Goal: Information Seeking & Learning: Learn about a topic

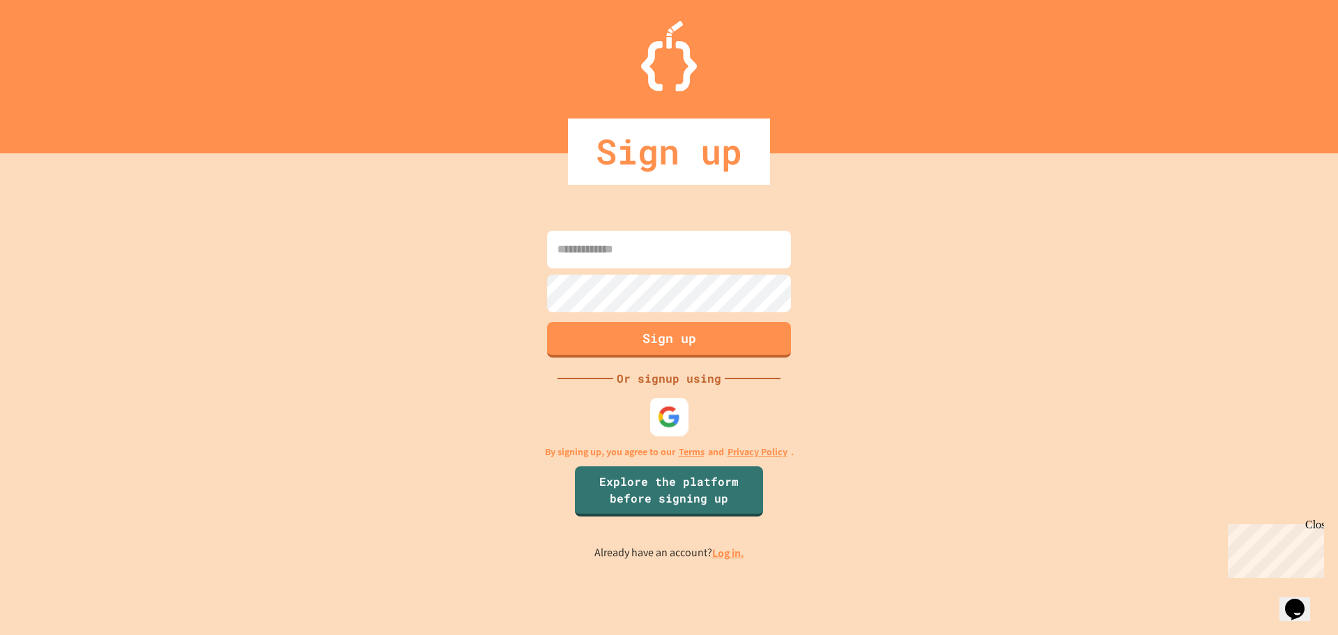
click at [663, 420] on img at bounding box center [669, 416] width 23 height 23
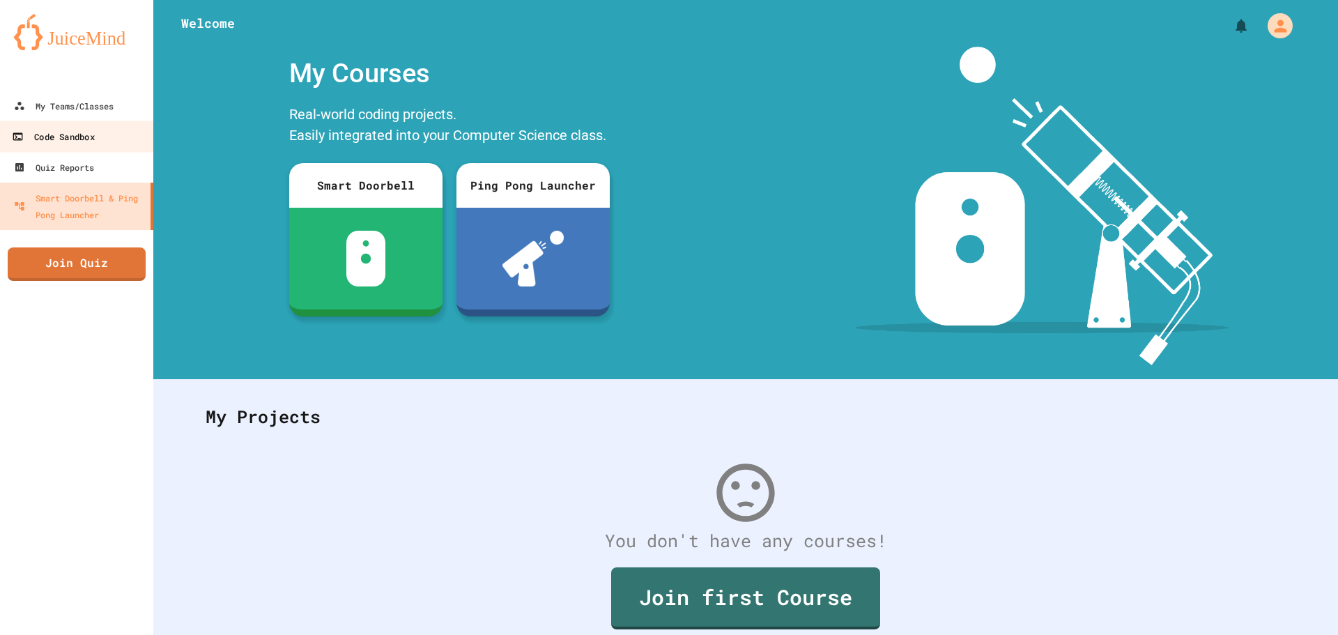
click at [77, 125] on link "Code Sandbox" at bounding box center [77, 136] width 158 height 31
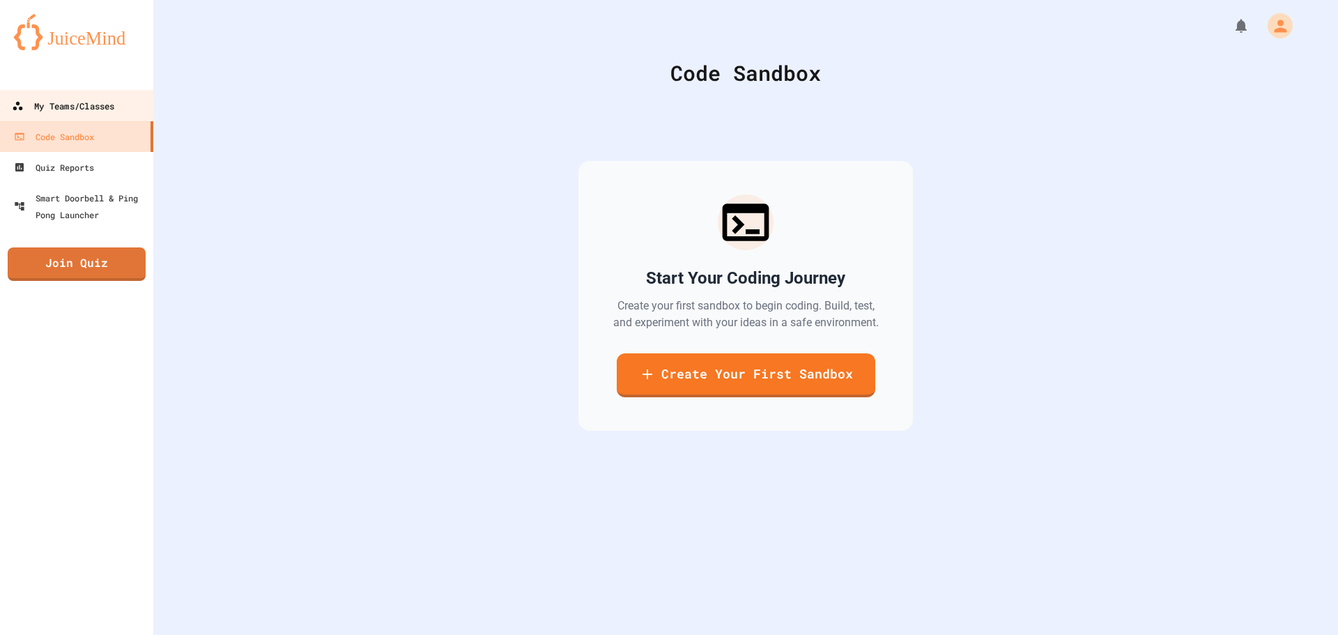
click at [77, 109] on div "My Teams/Classes" at bounding box center [63, 106] width 102 height 17
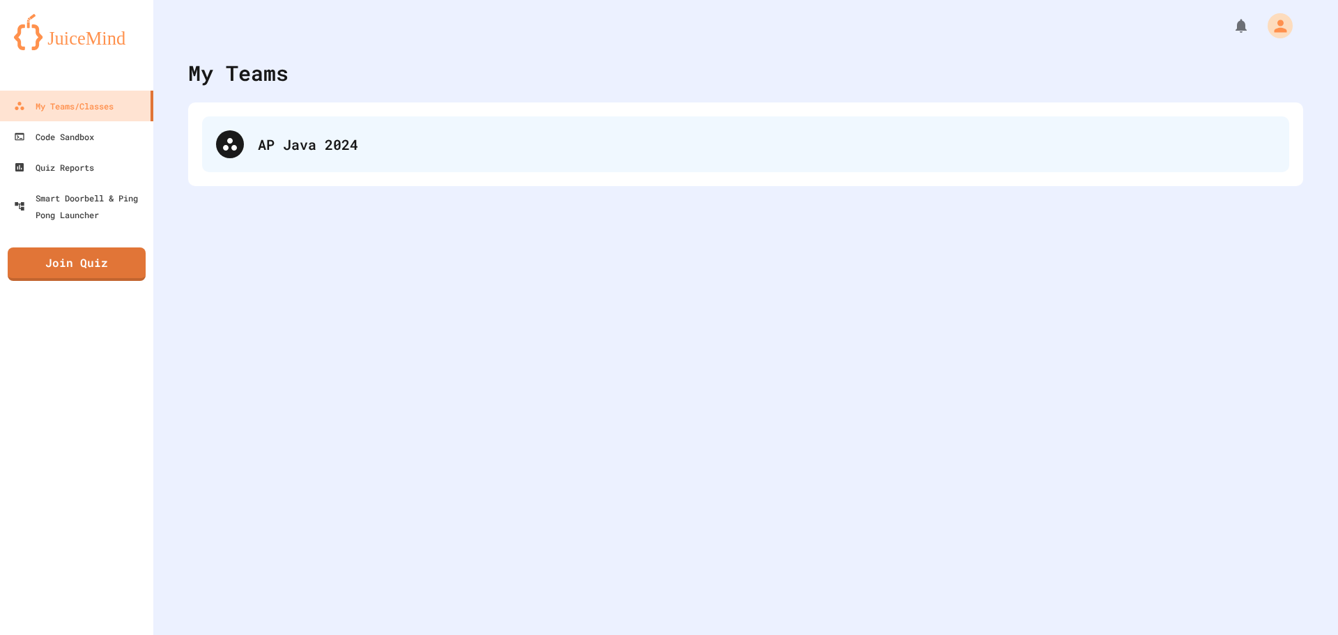
click at [351, 156] on div "AP Java 2024" at bounding box center [746, 144] width 1088 height 56
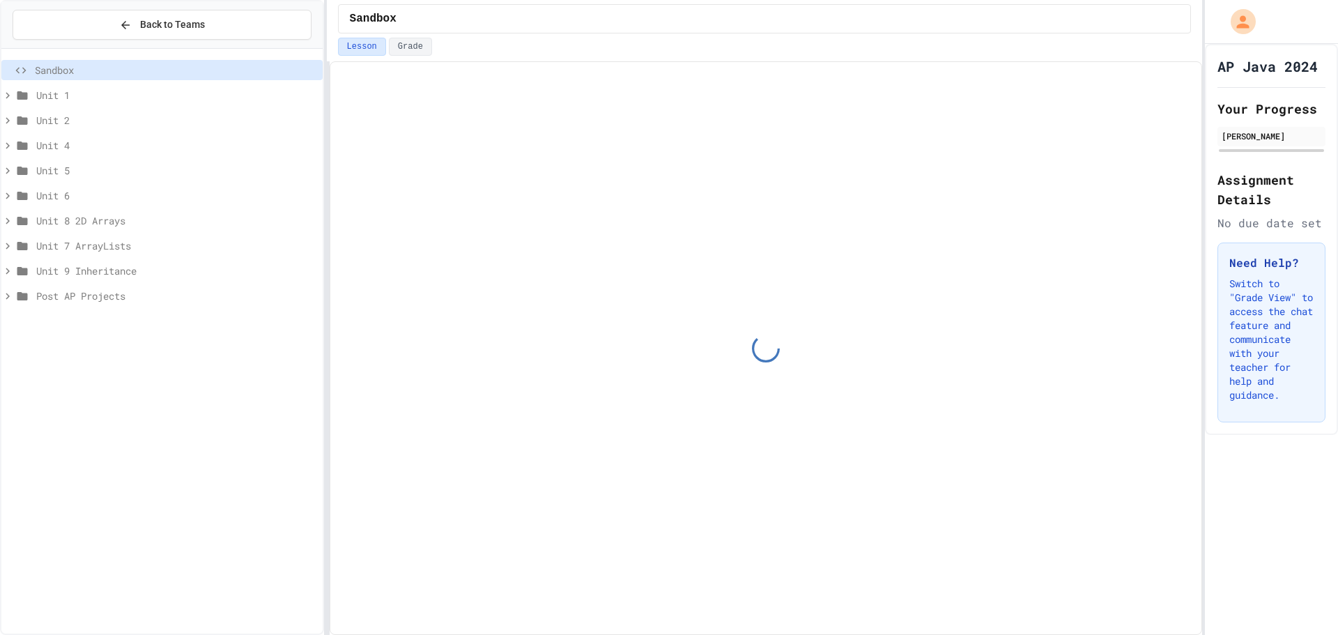
click at [100, 297] on span "Post AP Projects" at bounding box center [176, 296] width 281 height 15
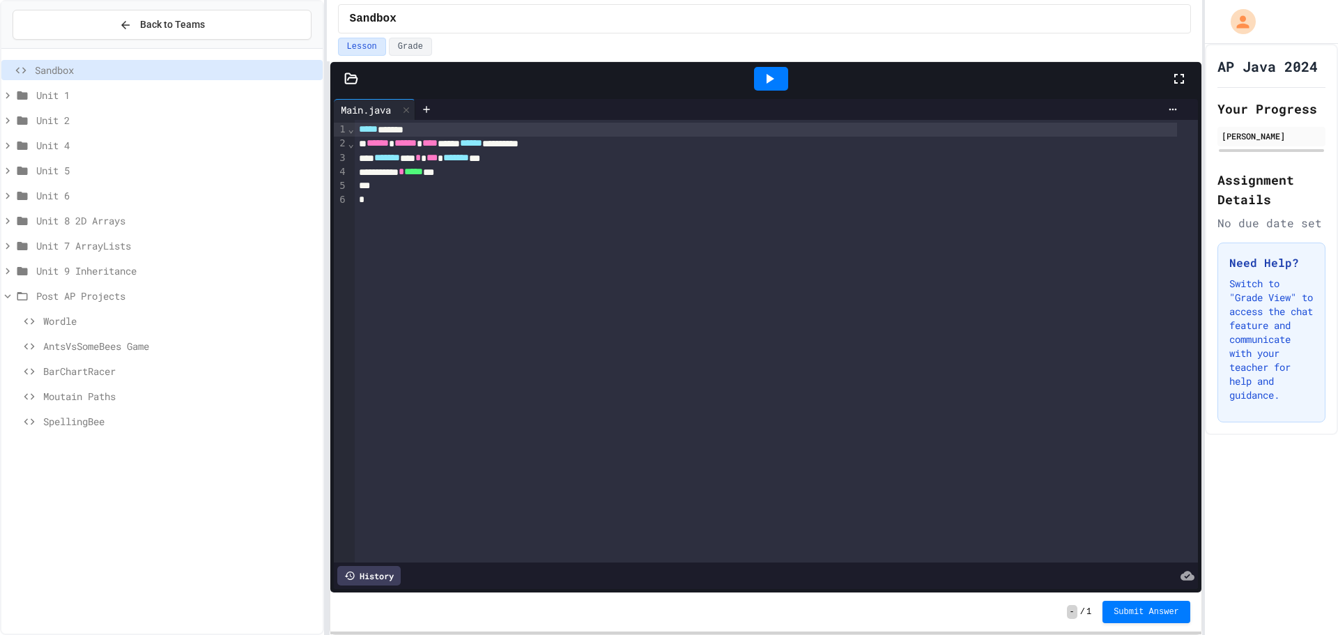
click at [168, 338] on div "AntsVsSomeBees Game" at bounding box center [161, 346] width 321 height 20
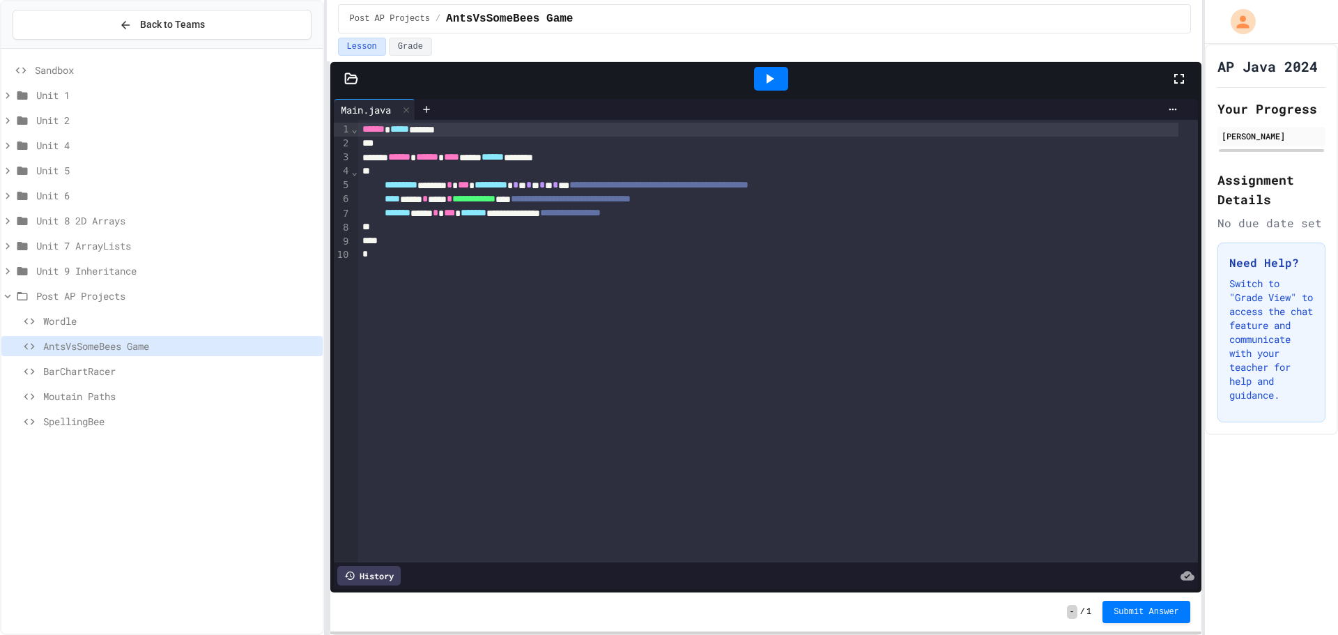
click at [100, 70] on span "Sandbox" at bounding box center [176, 70] width 282 height 15
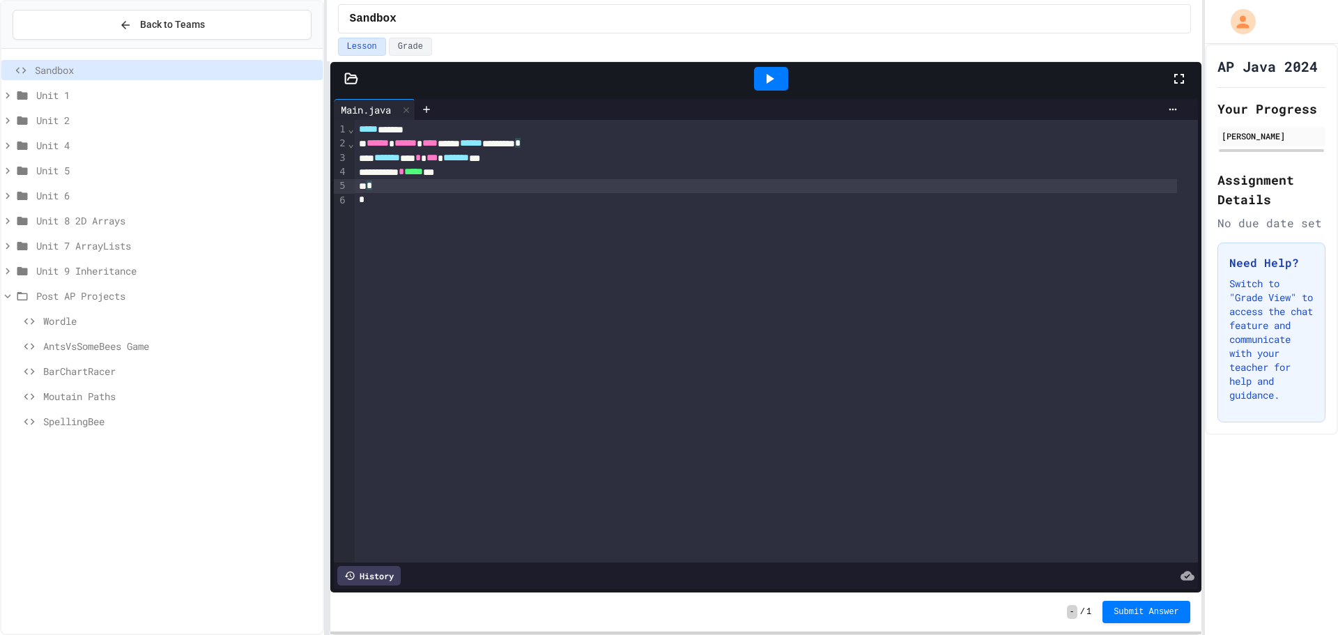
click at [539, 184] on div "*" at bounding box center [766, 186] width 823 height 14
click at [537, 180] on div "*" at bounding box center [766, 186] width 823 height 14
click at [536, 174] on div "******* * ***** ***" at bounding box center [766, 172] width 823 height 14
click at [785, 88] on div at bounding box center [771, 79] width 34 height 24
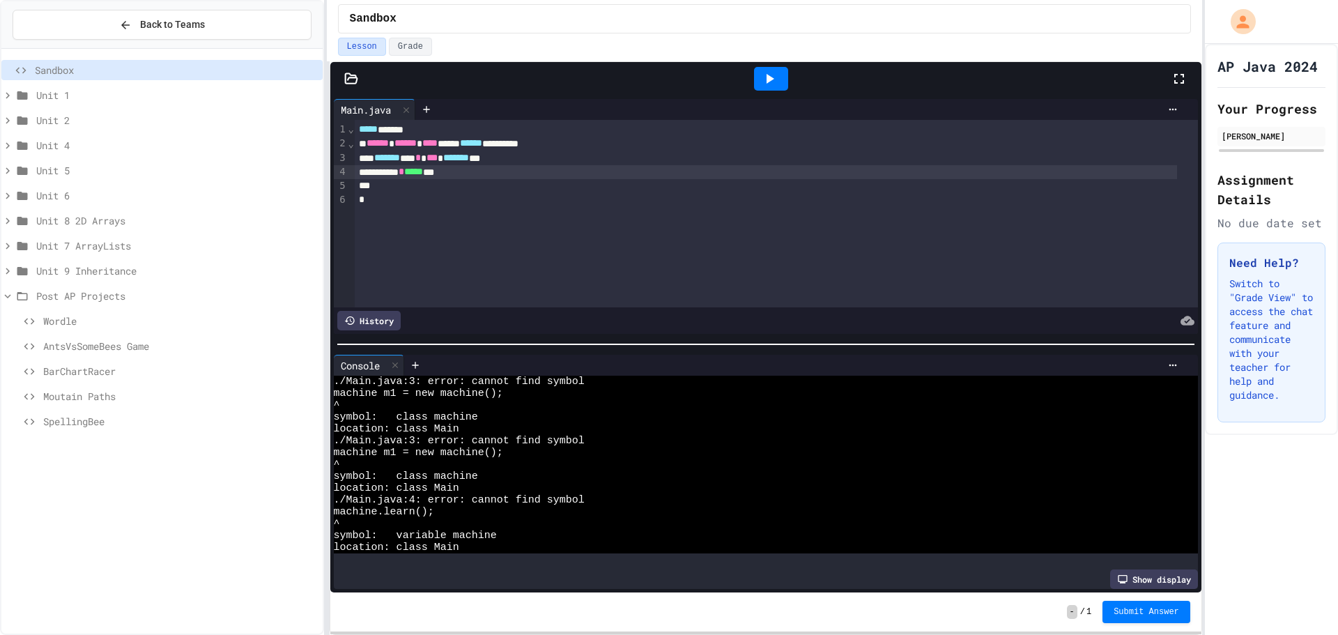
click at [404, 172] on span "*" at bounding box center [402, 172] width 6 height 10
click at [776, 74] on icon at bounding box center [769, 78] width 17 height 17
click at [113, 99] on span "Unit 1" at bounding box center [176, 95] width 281 height 15
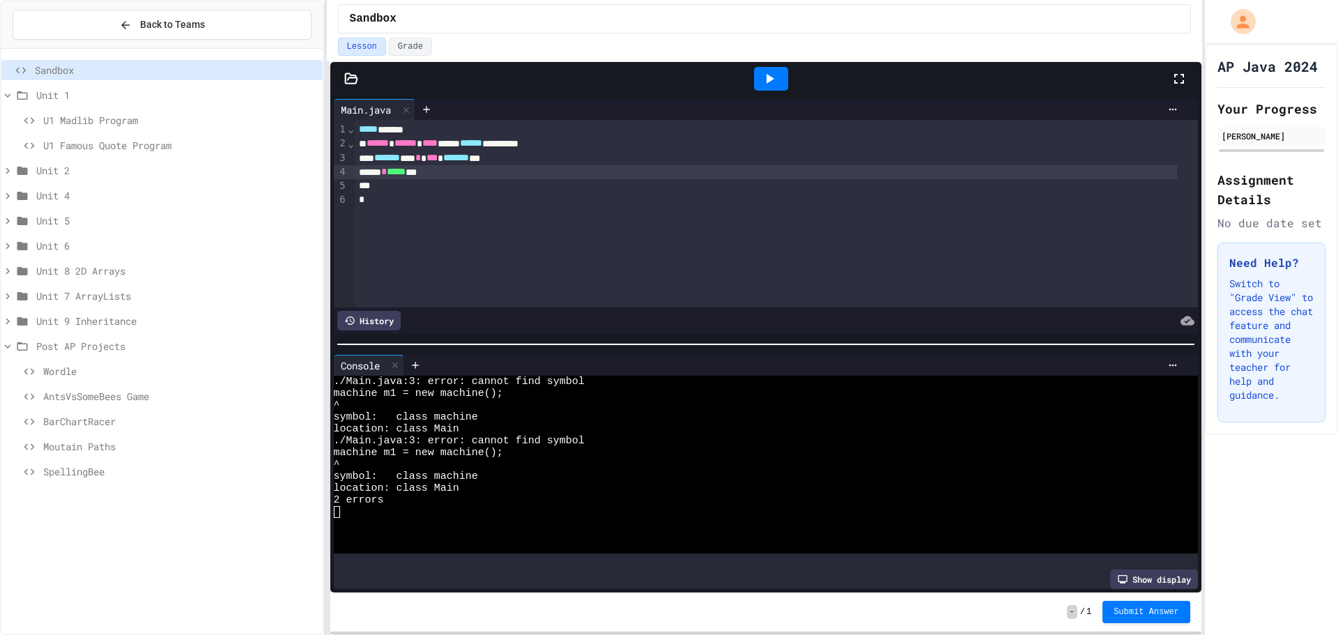
click at [146, 114] on span "U1 Madlib Program" at bounding box center [180, 120] width 274 height 15
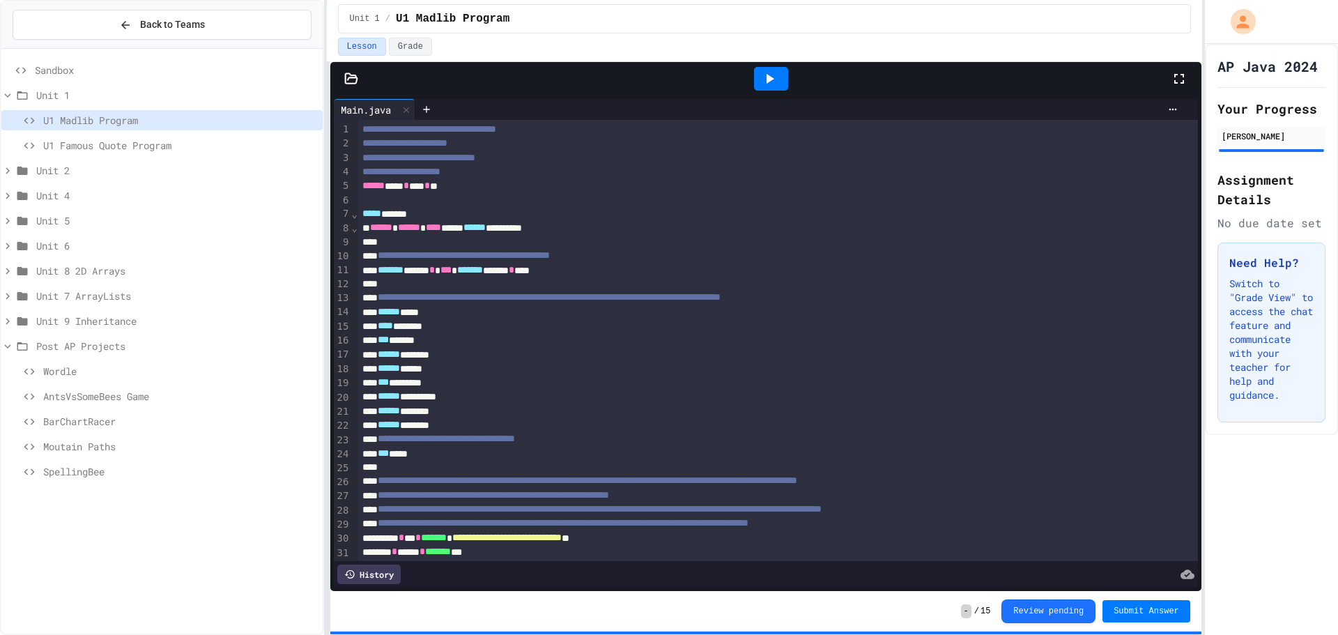
drag, startPoint x: 641, startPoint y: 476, endPoint x: 498, endPoint y: 396, distance: 163.9
drag, startPoint x: 502, startPoint y: 343, endPoint x: 474, endPoint y: 382, distance: 48.0
click at [505, 634] on div at bounding box center [669, 636] width 1338 height 0
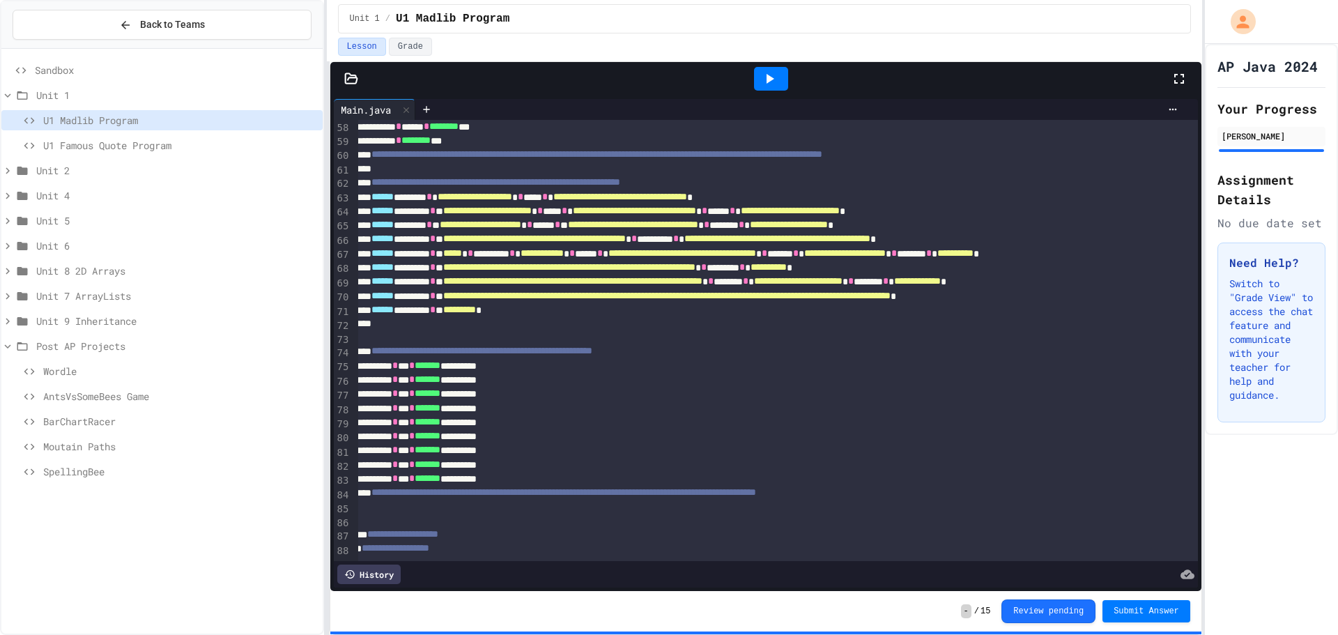
scroll to position [839, 8]
click at [94, 146] on span "U1 Famous Quote Program" at bounding box center [180, 145] width 274 height 15
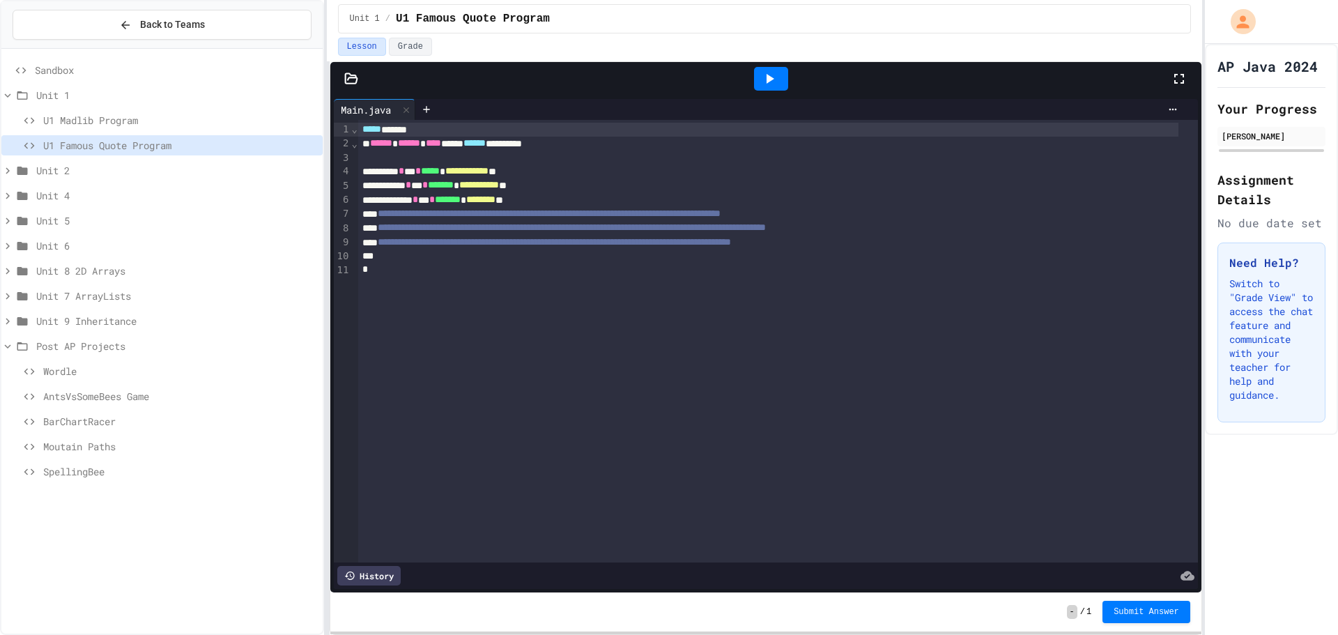
click at [109, 164] on span "Unit 2" at bounding box center [176, 170] width 281 height 15
click at [119, 194] on span "Fish Program" at bounding box center [180, 195] width 274 height 15
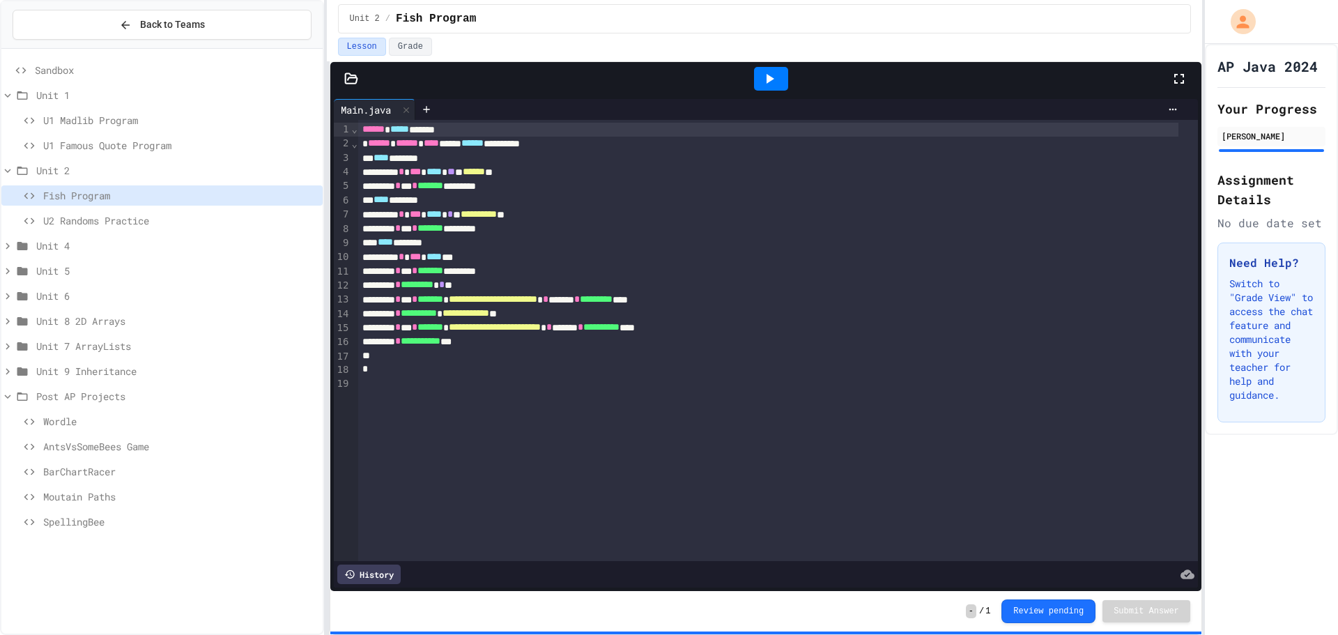
click at [64, 390] on span "Post AP Projects" at bounding box center [176, 396] width 281 height 15
click at [55, 371] on span "Unit 9 Inheritance" at bounding box center [176, 371] width 281 height 15
click at [105, 525] on span "U9 Coding Practice 3B" at bounding box center [180, 521] width 274 height 15
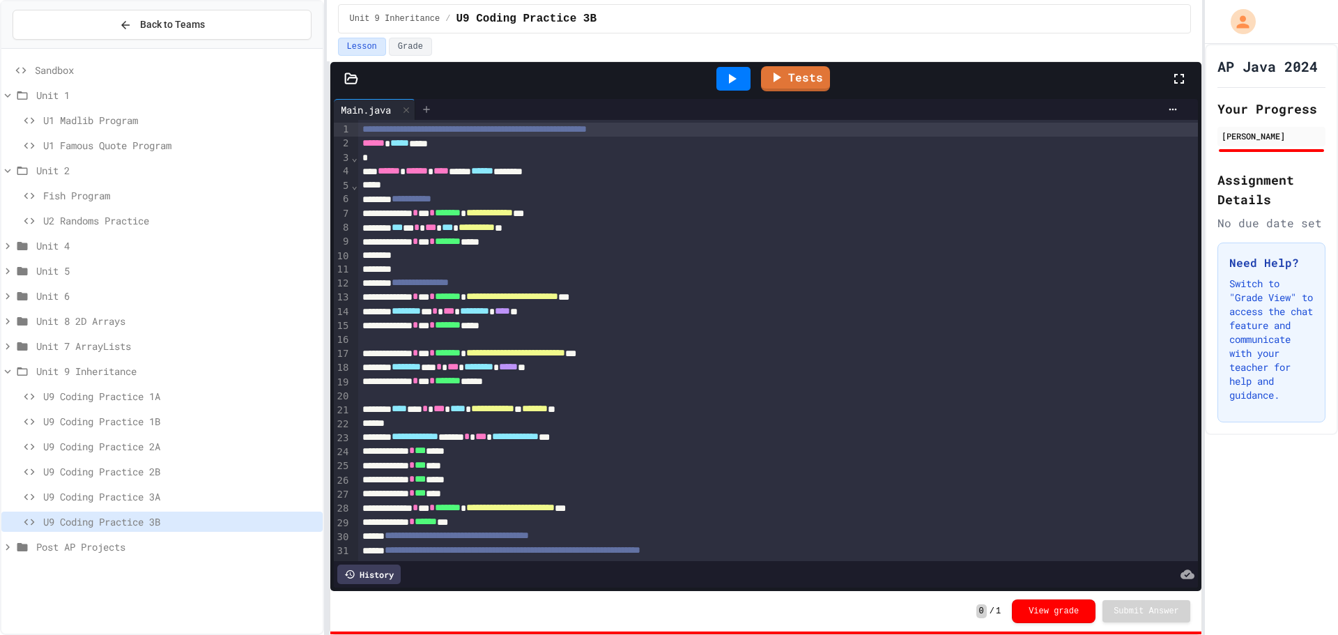
click at [432, 112] on icon at bounding box center [426, 109] width 11 height 11
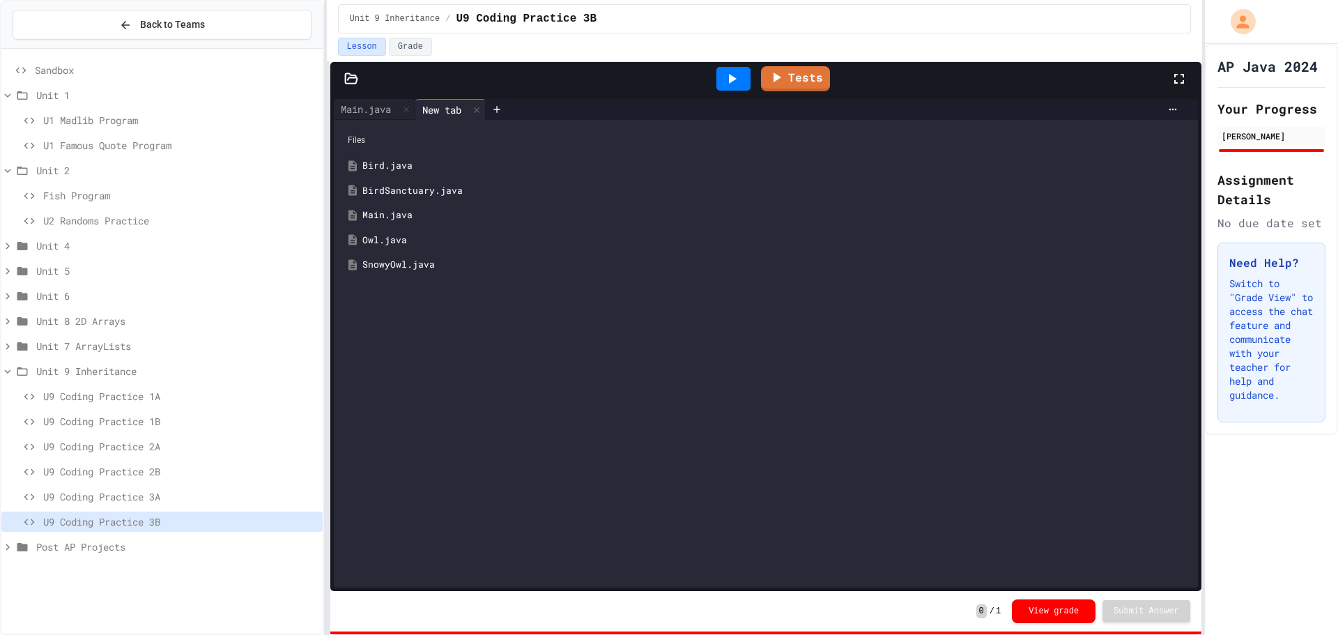
click at [435, 188] on div "BirdSanctuary.java" at bounding box center [776, 191] width 827 height 14
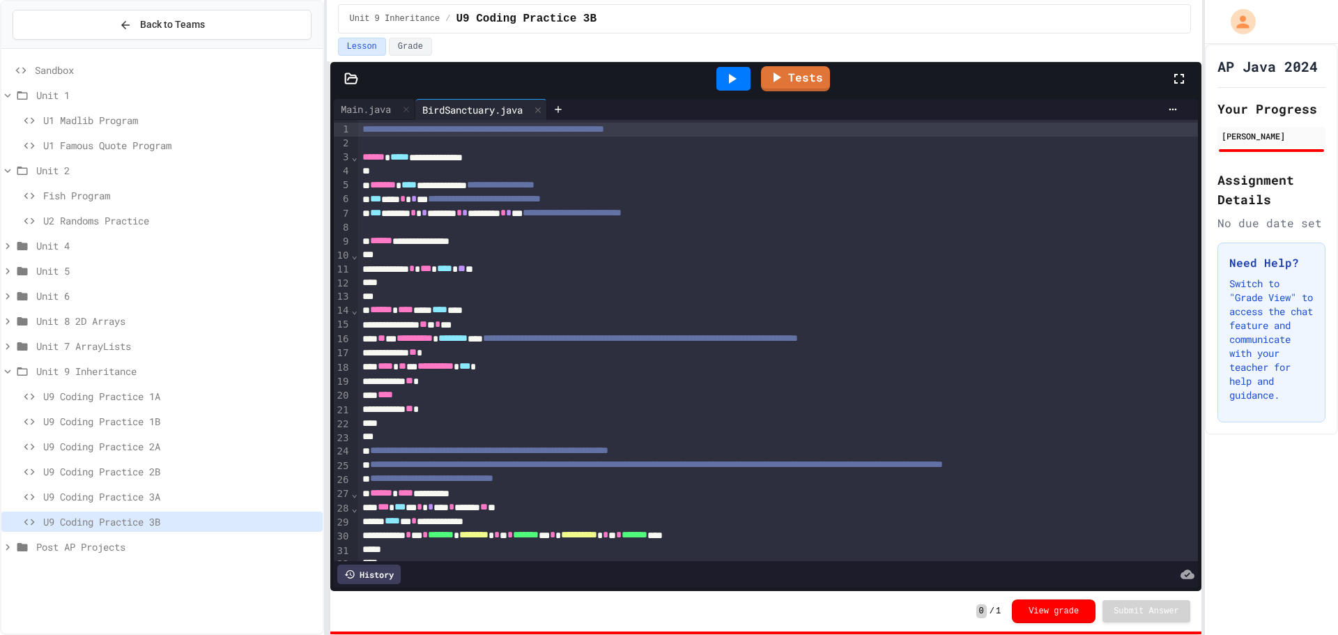
click at [96, 75] on span "Sandbox" at bounding box center [176, 70] width 282 height 15
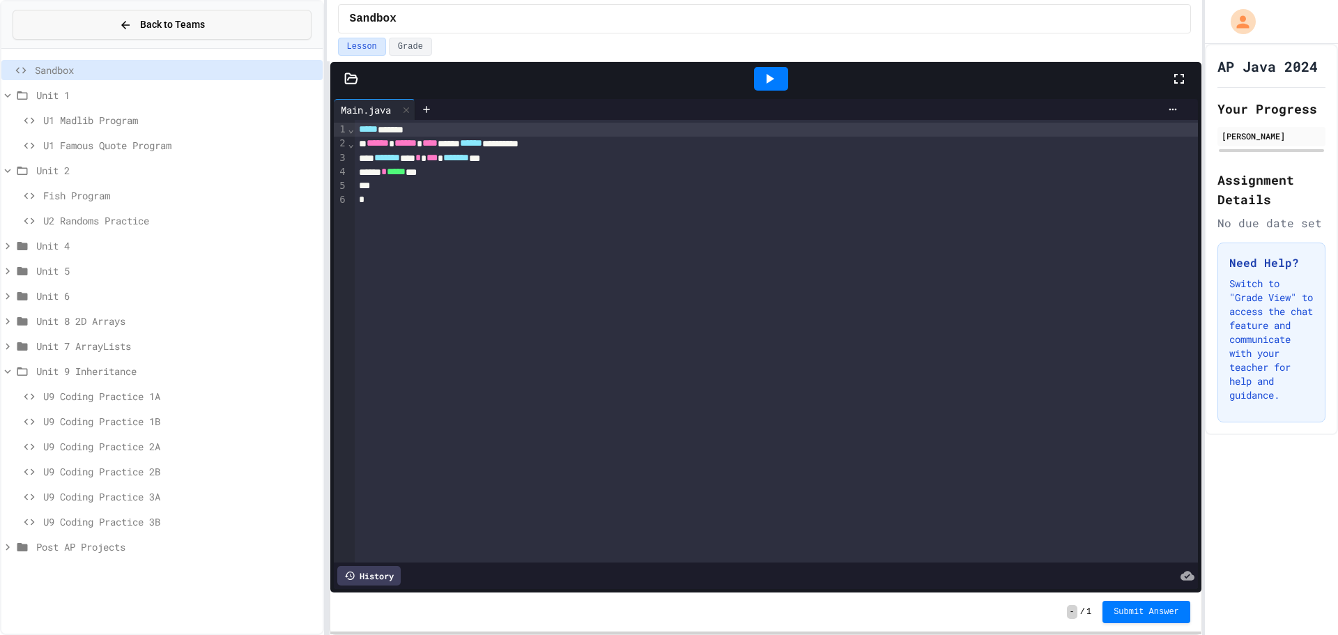
click at [166, 26] on span "Back to Teams" at bounding box center [172, 24] width 65 height 15
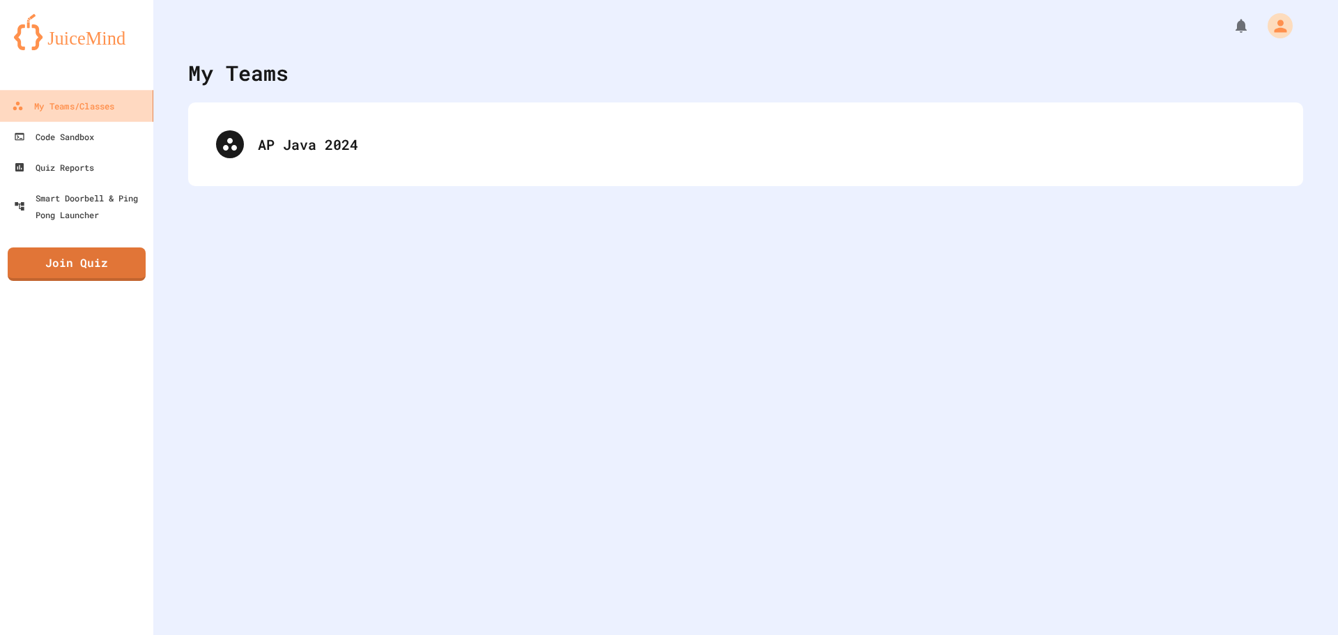
click at [109, 110] on div "My Teams/Classes" at bounding box center [63, 106] width 102 height 17
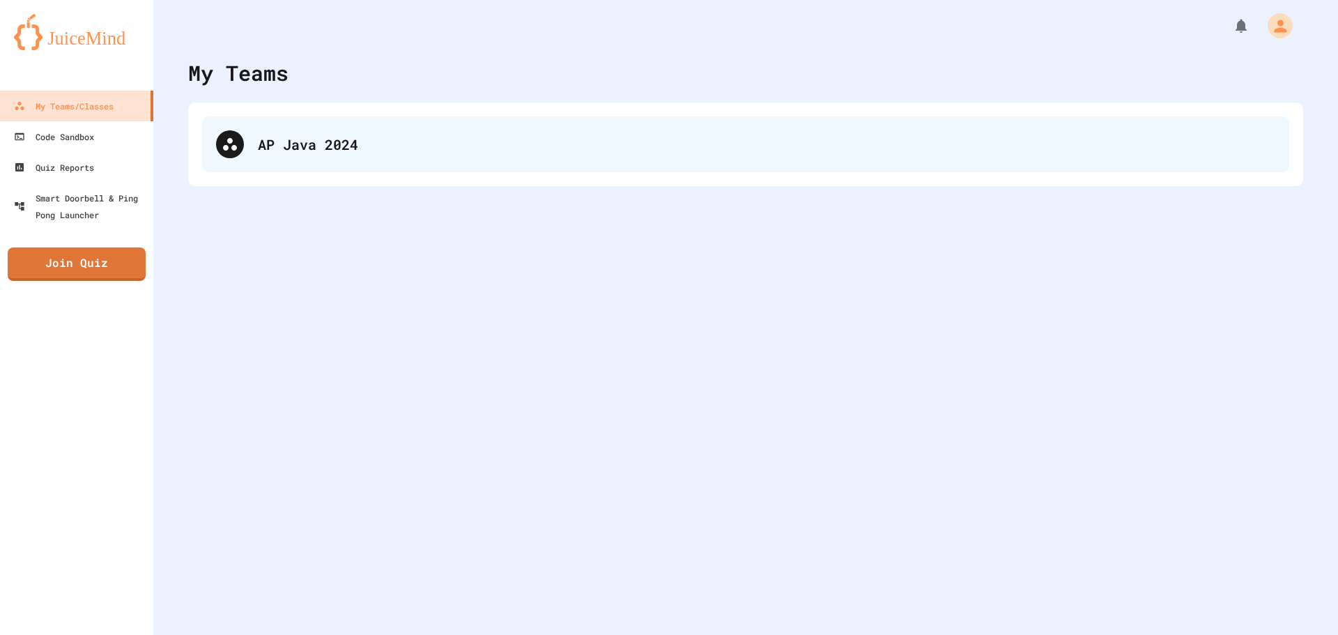
click at [344, 166] on div "AP Java 2024" at bounding box center [746, 144] width 1088 height 56
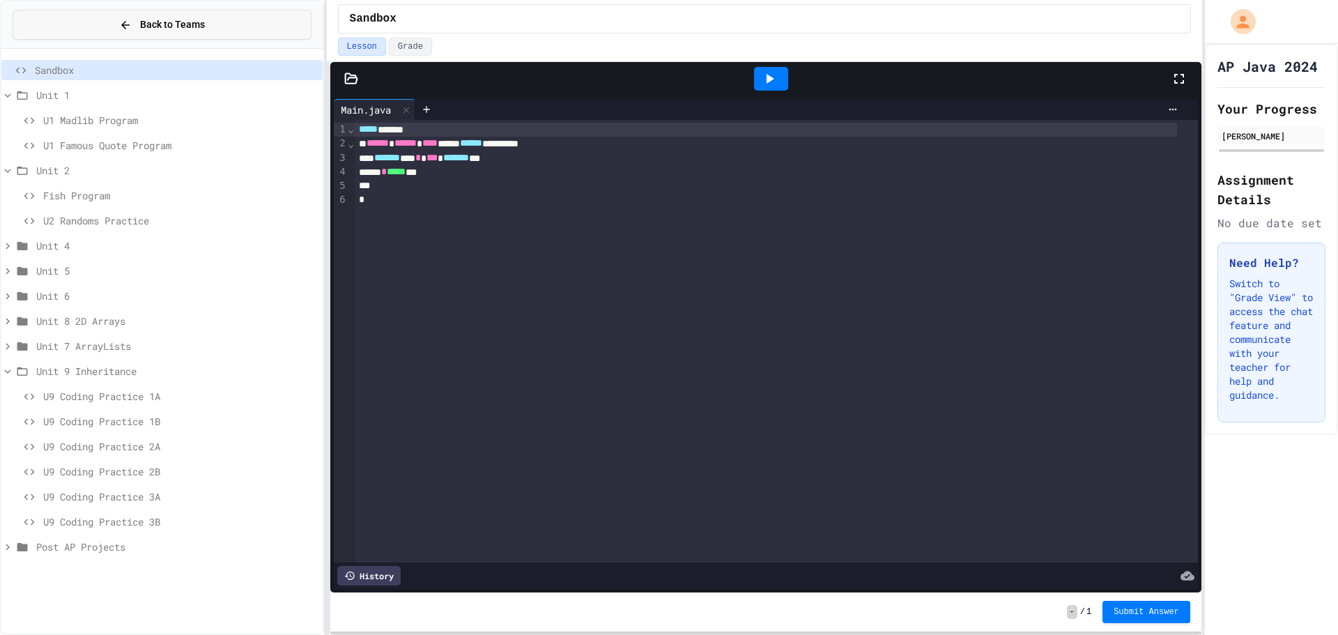
click at [122, 26] on icon at bounding box center [125, 25] width 13 height 13
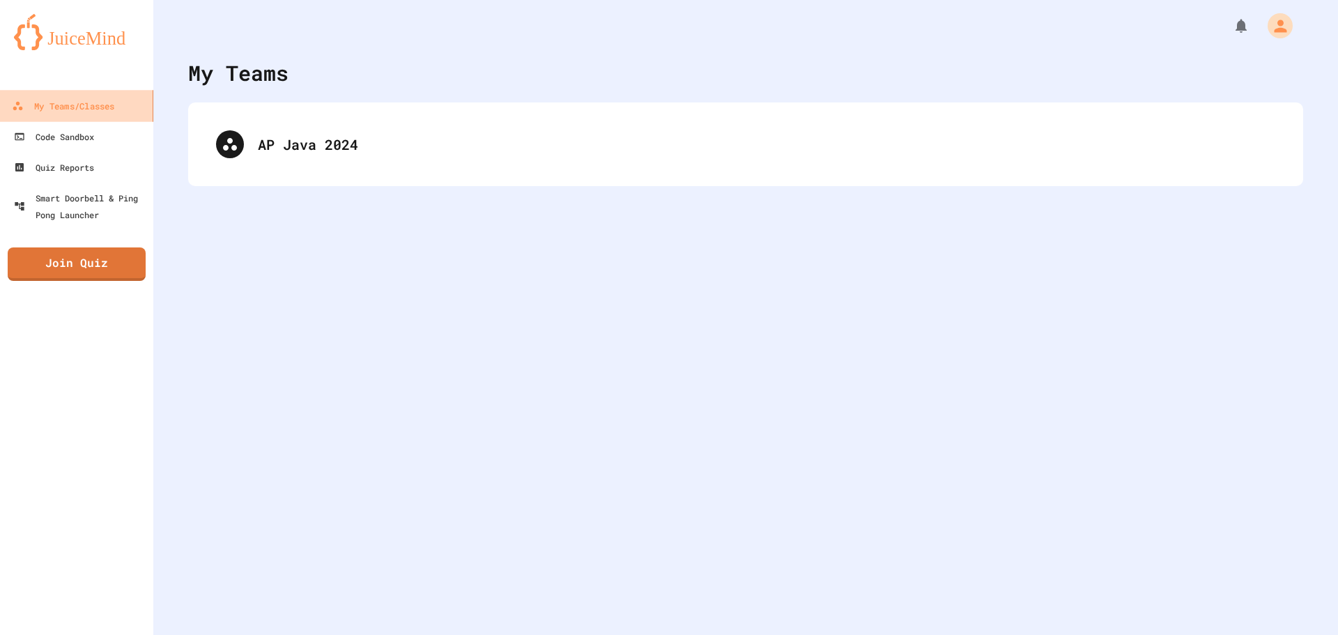
click at [70, 116] on link "My Teams/Classes" at bounding box center [77, 105] width 158 height 31
